Goal: Information Seeking & Learning: Learn about a topic

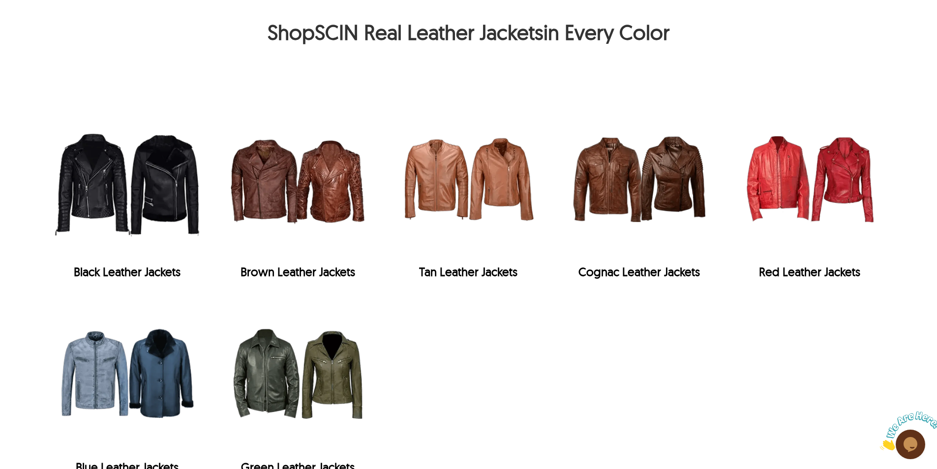
scroll to position [1990, 0]
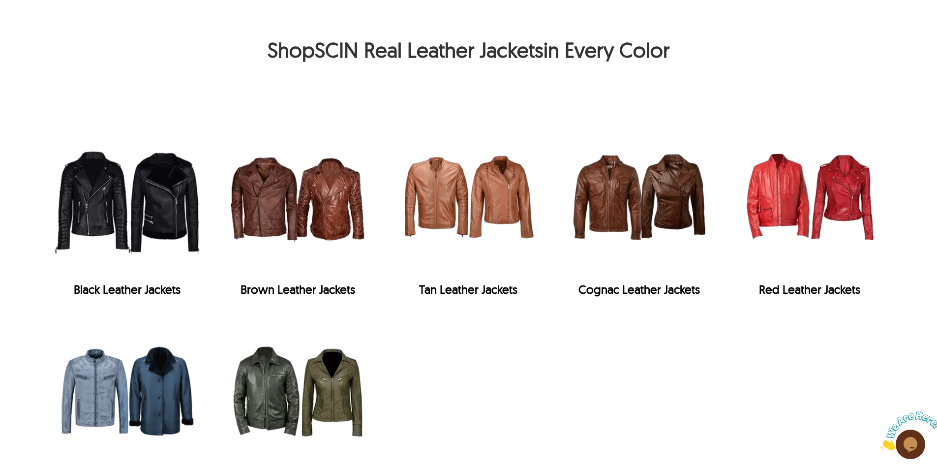
click at [158, 282] on div "Black Leather Jackets" at bounding box center [127, 289] width 161 height 15
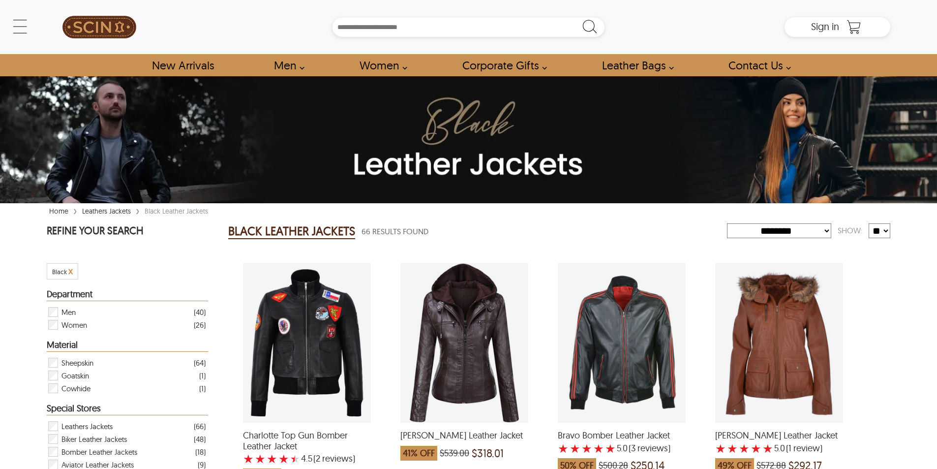
select select "********"
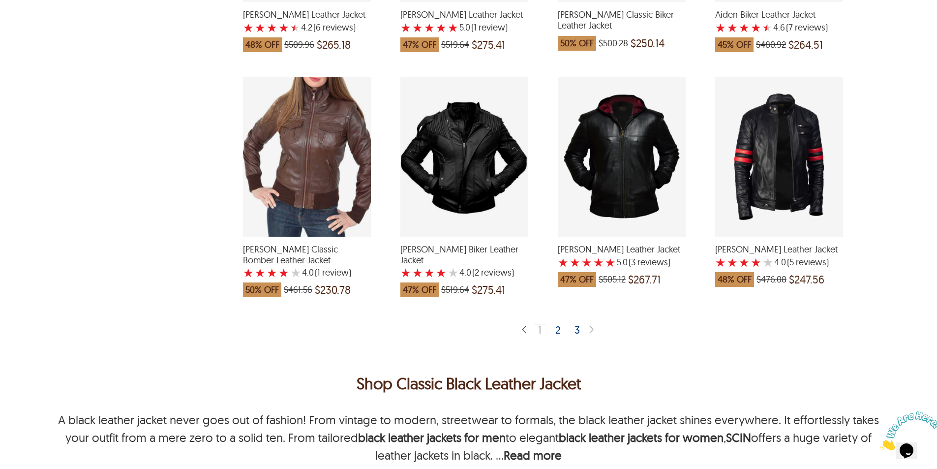
scroll to position [1870, 0]
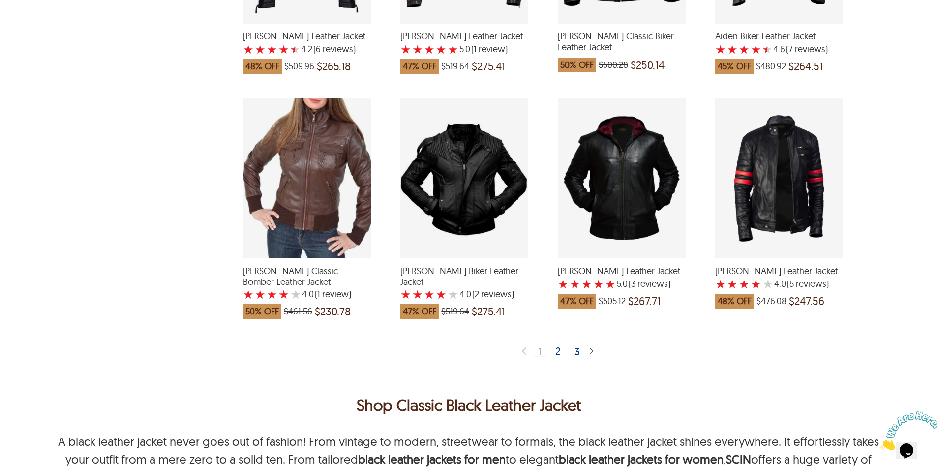
click at [558, 346] on div "2" at bounding box center [559, 351] width 14 height 10
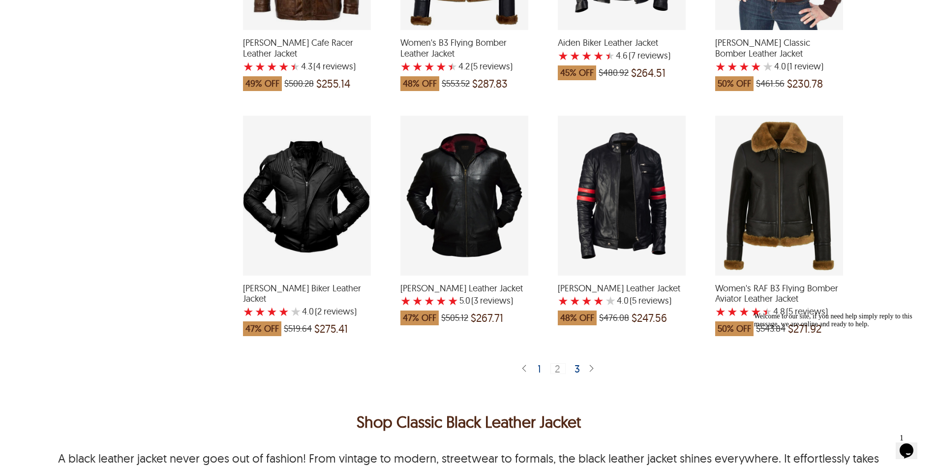
scroll to position [1919, 0]
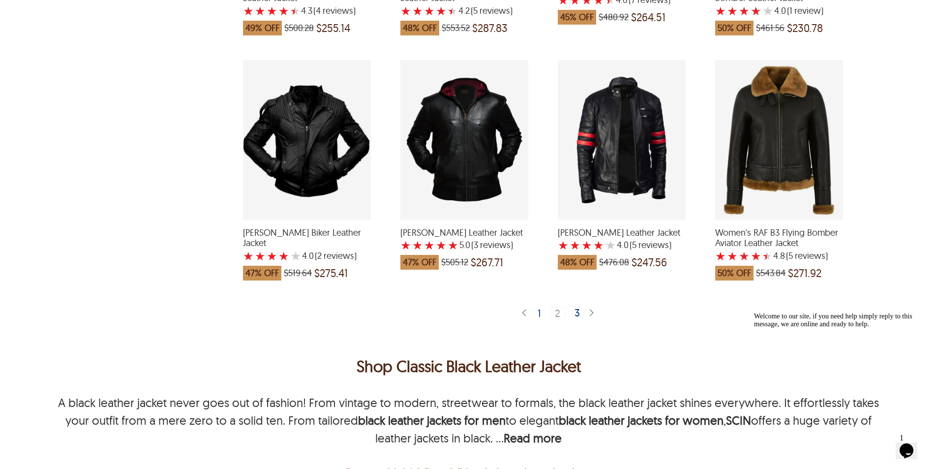
click at [578, 308] on div "3" at bounding box center [578, 313] width 14 height 10
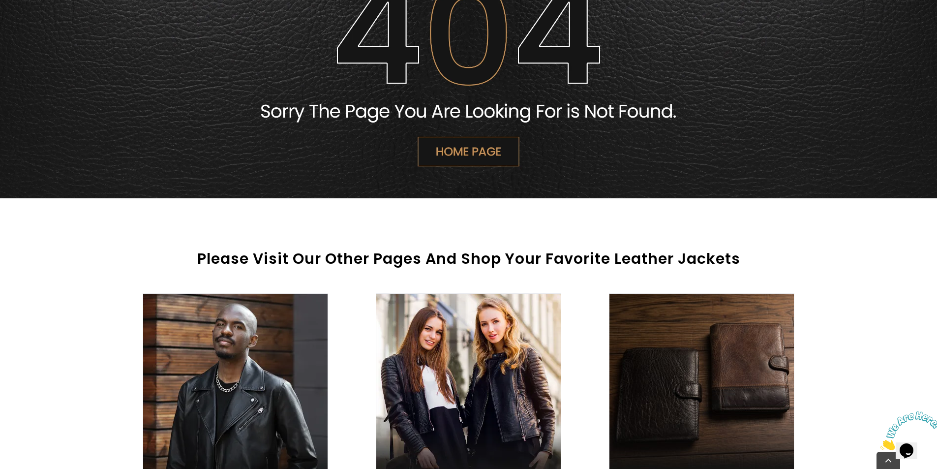
scroll to position [246, 0]
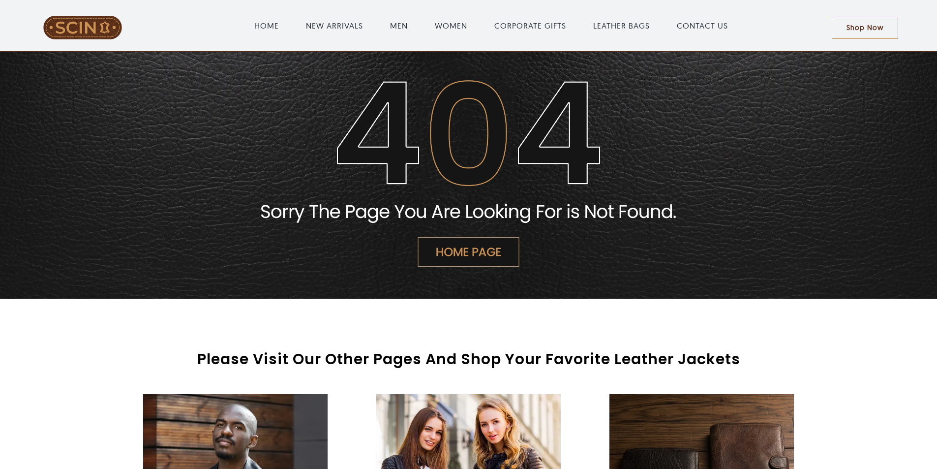
drag, startPoint x: 886, startPoint y: 349, endPoint x: 875, endPoint y: 348, distance: 10.9
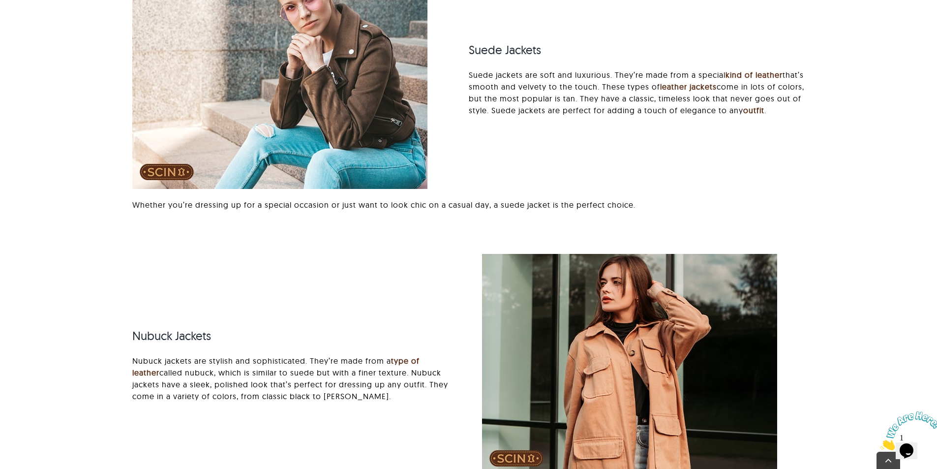
scroll to position [4035, 0]
